Goal: Task Accomplishment & Management: Manage account settings

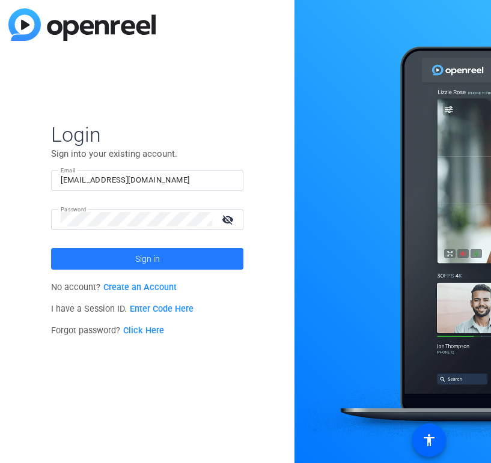
click at [142, 249] on span "Sign in" at bounding box center [147, 259] width 25 height 30
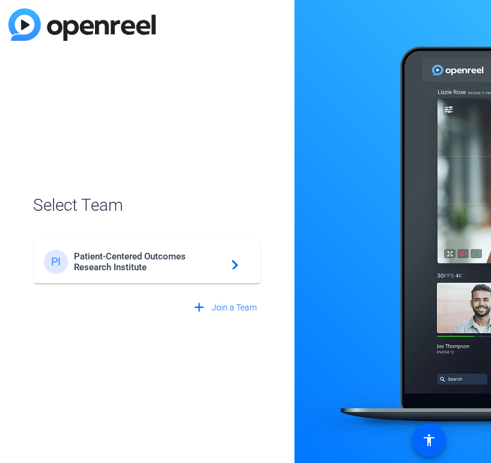
click at [130, 261] on span "Patient-Centered Outcomes Research Institute" at bounding box center [149, 262] width 150 height 22
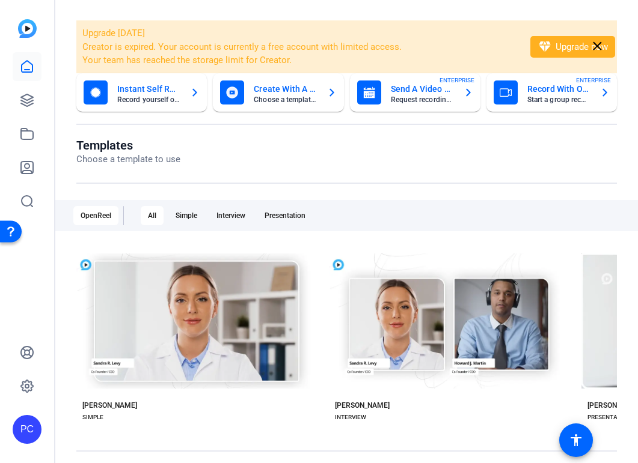
scroll to position [37, 0]
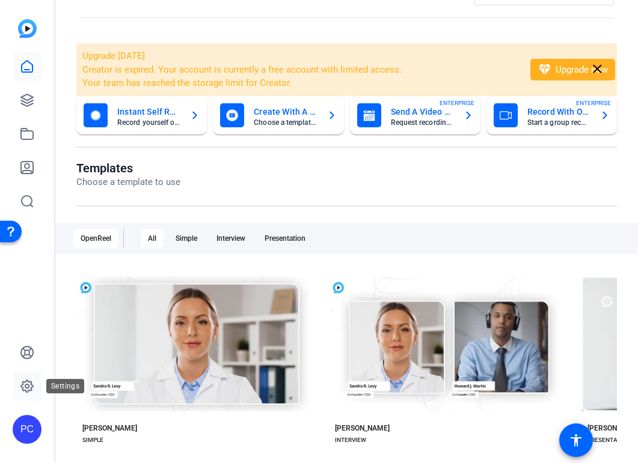
click at [19, 384] on link at bounding box center [27, 386] width 29 height 29
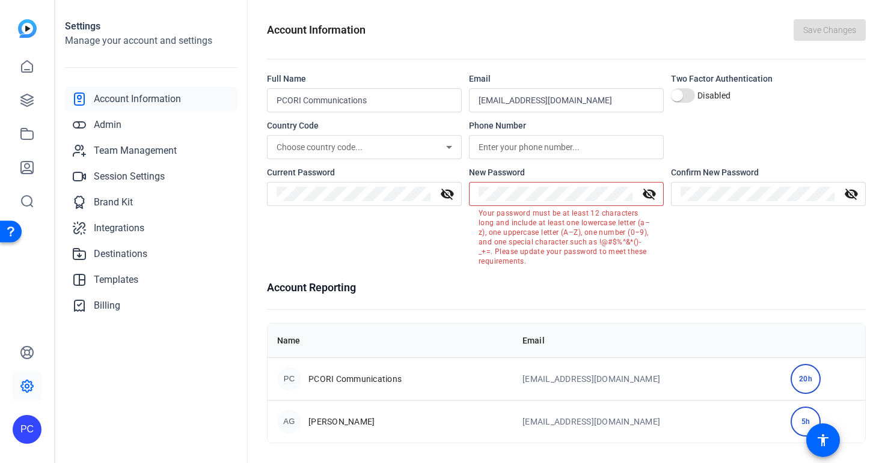
click at [739, 242] on div "Confirm New Password visibility_off" at bounding box center [768, 216] width 195 height 100
click at [741, 251] on div "Confirm New Password visibility_off" at bounding box center [768, 216] width 195 height 100
click at [417, 248] on div "Current Password visibility_off" at bounding box center [364, 216] width 195 height 100
click at [540, 42] on openreel-settings-page-header "Account Information Save Changes" at bounding box center [566, 39] width 599 height 40
drag, startPoint x: 821, startPoint y: 28, endPoint x: 826, endPoint y: 35, distance: 8.2
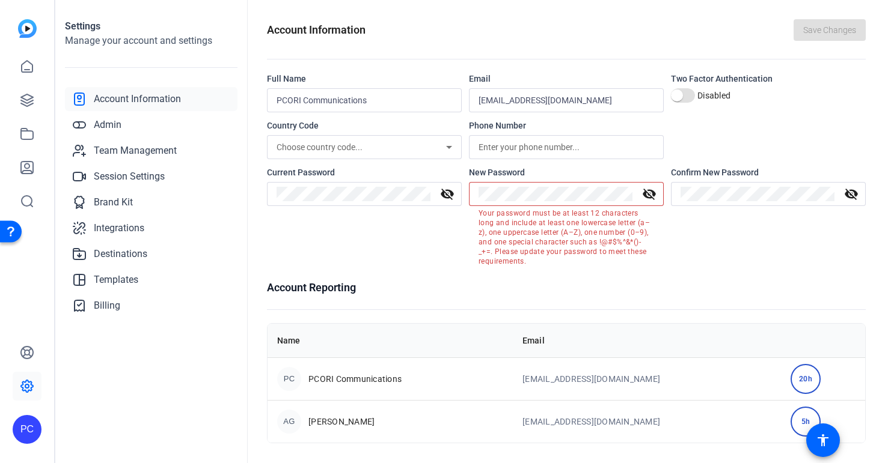
click at [741, 29] on div "Save Changes" at bounding box center [829, 30] width 72 height 22
click at [741, 276] on openreel-account-information "Account Information Save Changes Full Name PCORI Communications Email [EMAIL_AD…" at bounding box center [566, 231] width 599 height 424
click at [647, 193] on mat-icon "visibility_off" at bounding box center [649, 194] width 29 height 14
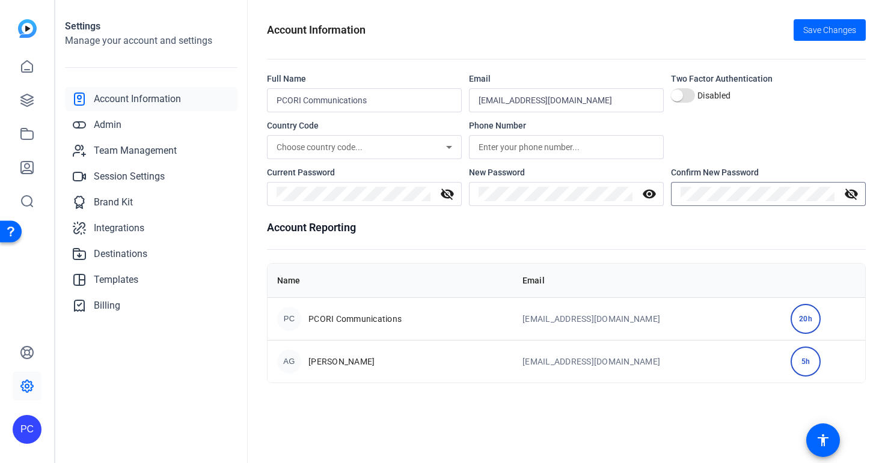
click at [741, 192] on mat-icon "visibility_off" at bounding box center [851, 194] width 29 height 14
click at [741, 132] on div "Country Code Choose country code... Phone Number" at bounding box center [566, 140] width 599 height 40
click at [475, 199] on div "visibility" at bounding box center [566, 194] width 195 height 24
click at [741, 24] on span "Save Changes" at bounding box center [829, 30] width 53 height 13
click at [741, 438] on mat-icon "accessibility" at bounding box center [823, 440] width 14 height 14
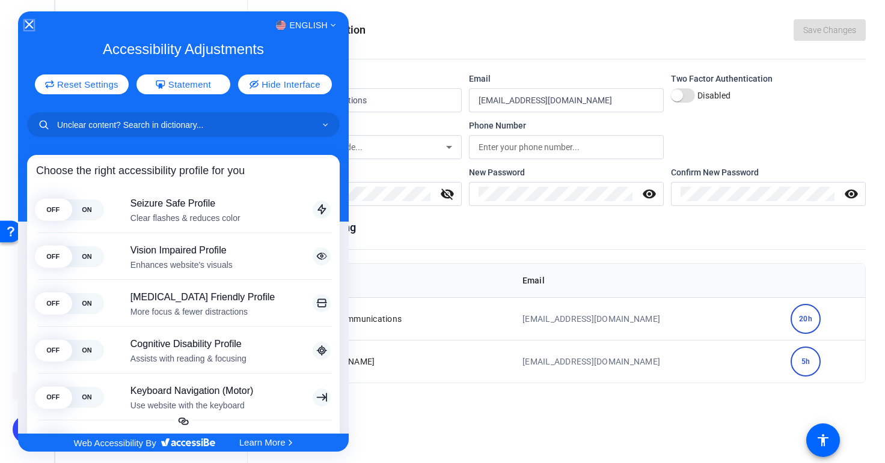
click at [28, 23] on icon "Close Accessibility Interface" at bounding box center [29, 24] width 8 height 8
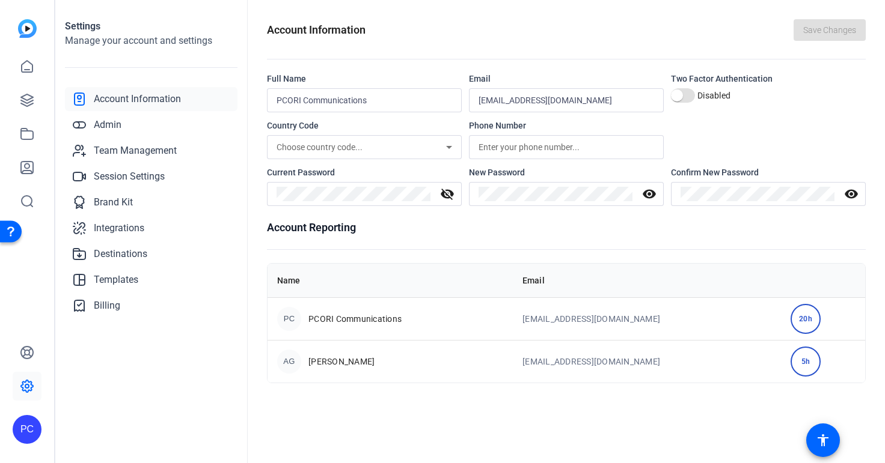
click at [29, 430] on div "PC" at bounding box center [27, 429] width 29 height 29
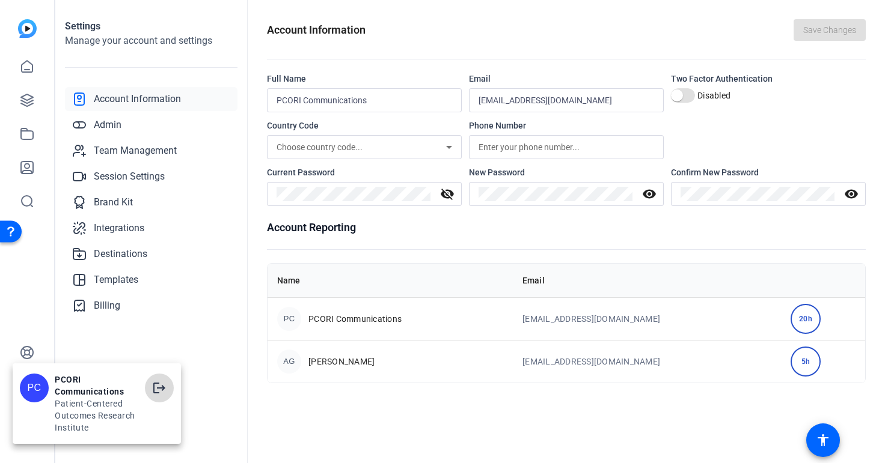
click at [157, 384] on mat-icon "logout" at bounding box center [159, 388] width 14 height 14
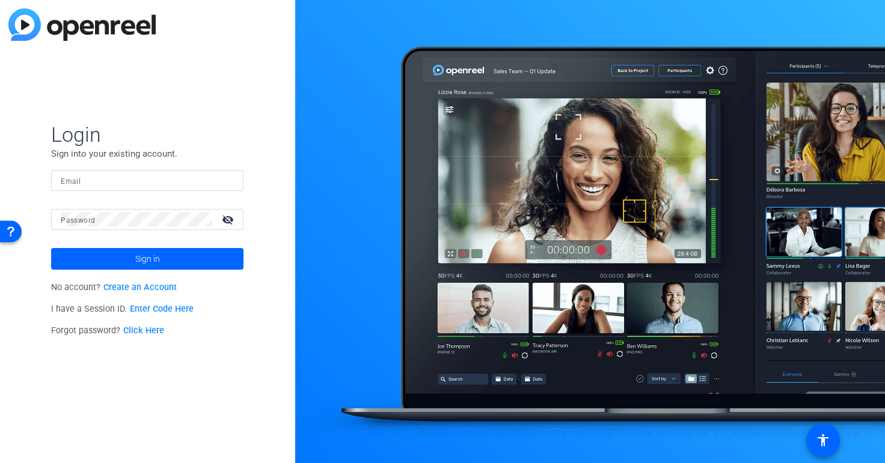
click at [74, 180] on mat-label "Email" at bounding box center [71, 181] width 20 height 8
click at [74, 180] on input "Email" at bounding box center [147, 180] width 173 height 14
click at [200, 88] on div "Login Sign into your existing account. Email Password visibility_off Sign in No…" at bounding box center [147, 231] width 295 height 463
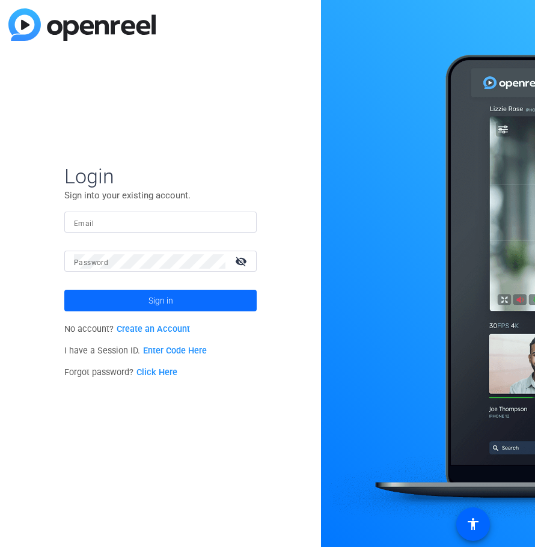
type input "[EMAIL_ADDRESS][DOMAIN_NAME]"
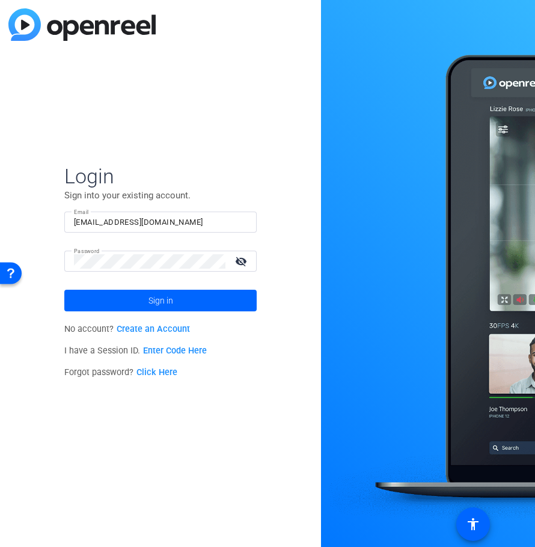
click at [239, 259] on mat-icon "visibility_off" at bounding box center [242, 260] width 29 height 17
click at [173, 300] on span "Sign in" at bounding box center [160, 301] width 25 height 30
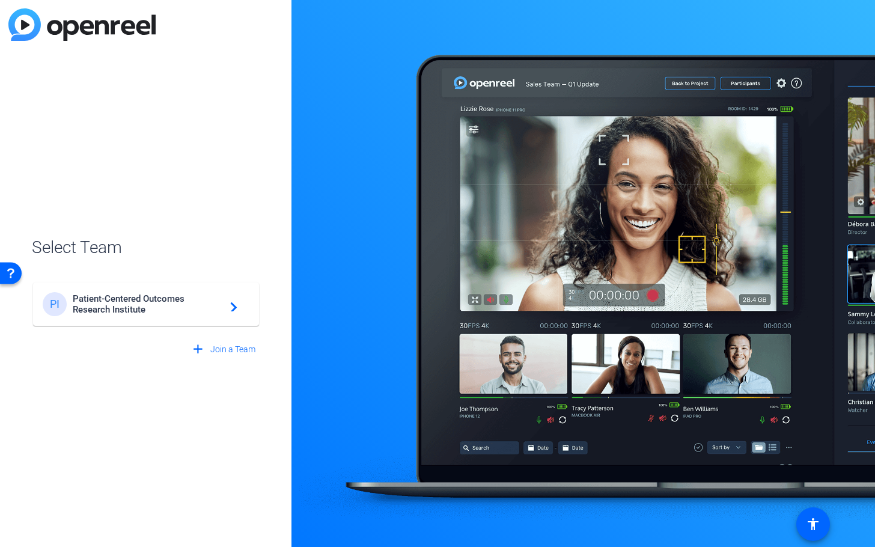
click at [139, 308] on span "Patient-Centered Outcomes Research Institute" at bounding box center [148, 304] width 150 height 22
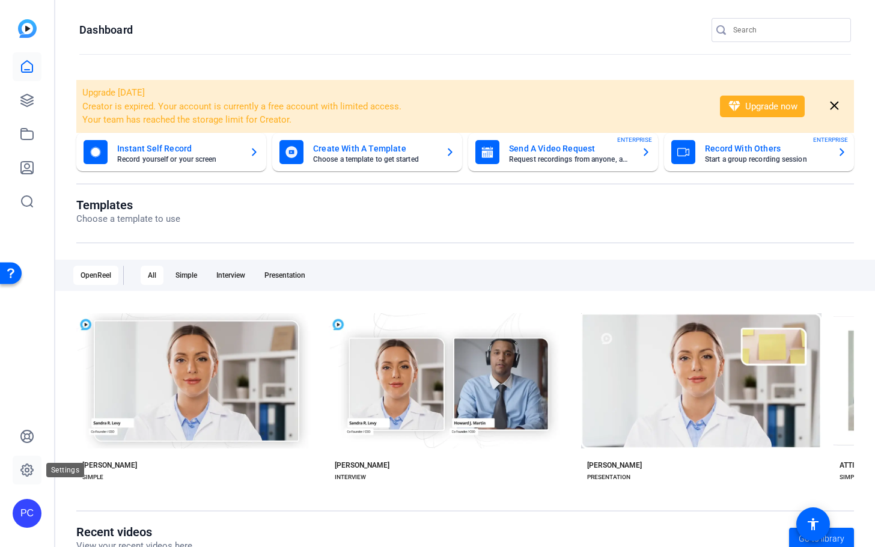
click at [24, 466] on icon at bounding box center [27, 470] width 14 height 14
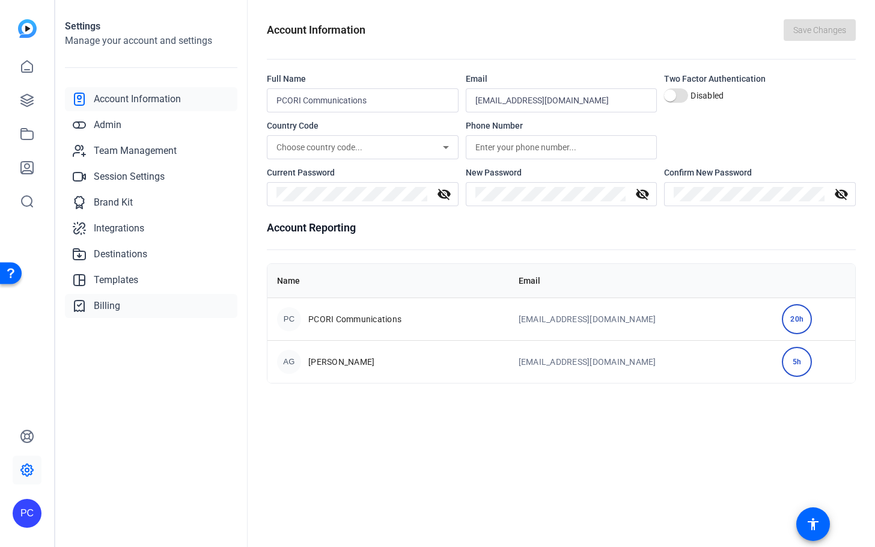
click at [91, 299] on link "Billing" at bounding box center [151, 306] width 173 height 24
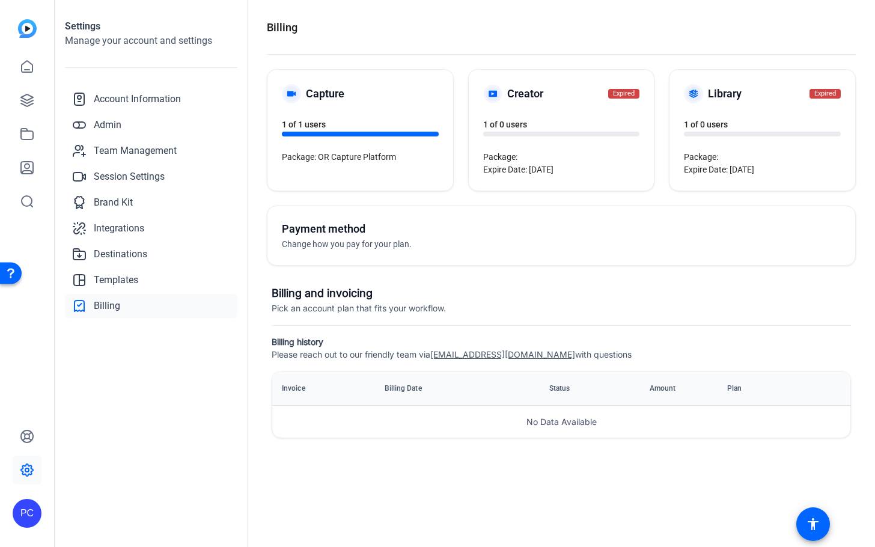
click at [351, 225] on h5 "Payment method" at bounding box center [422, 229] width 280 height 17
click at [340, 295] on h3 "Billing and invoicing" at bounding box center [561, 293] width 579 height 17
